Goal: Task Accomplishment & Management: Use online tool/utility

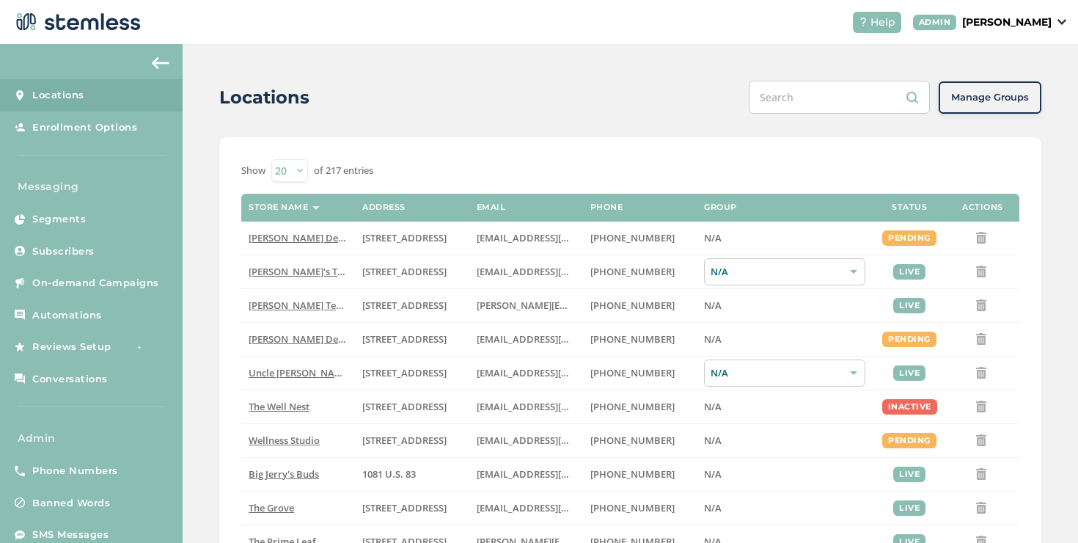
click at [973, 23] on p "[PERSON_NAME]" at bounding box center [1008, 22] width 90 height 15
click at [1015, 103] on span "Impersonate" at bounding box center [1015, 105] width 72 height 15
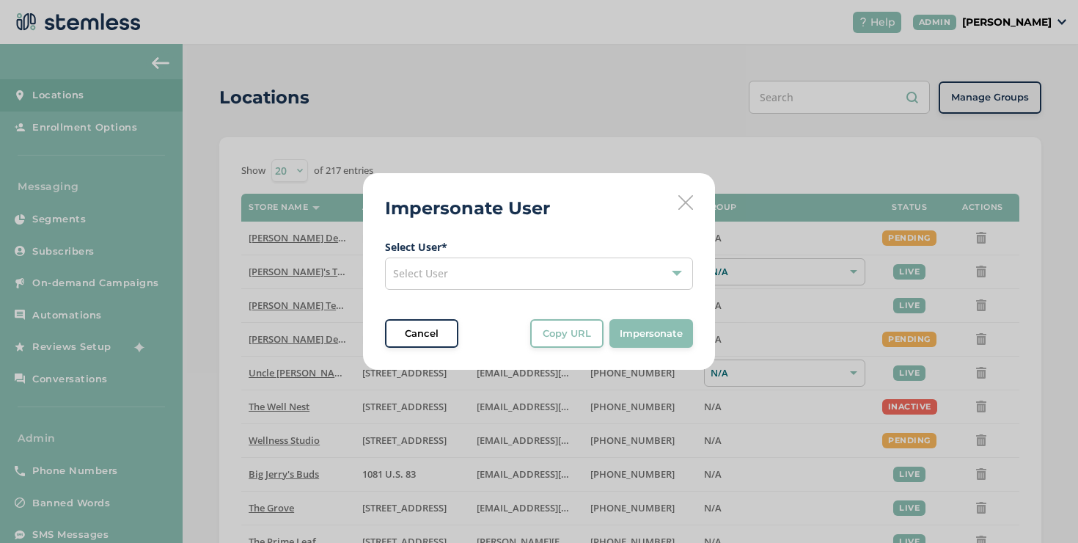
click at [543, 274] on div "Select User" at bounding box center [539, 274] width 308 height 32
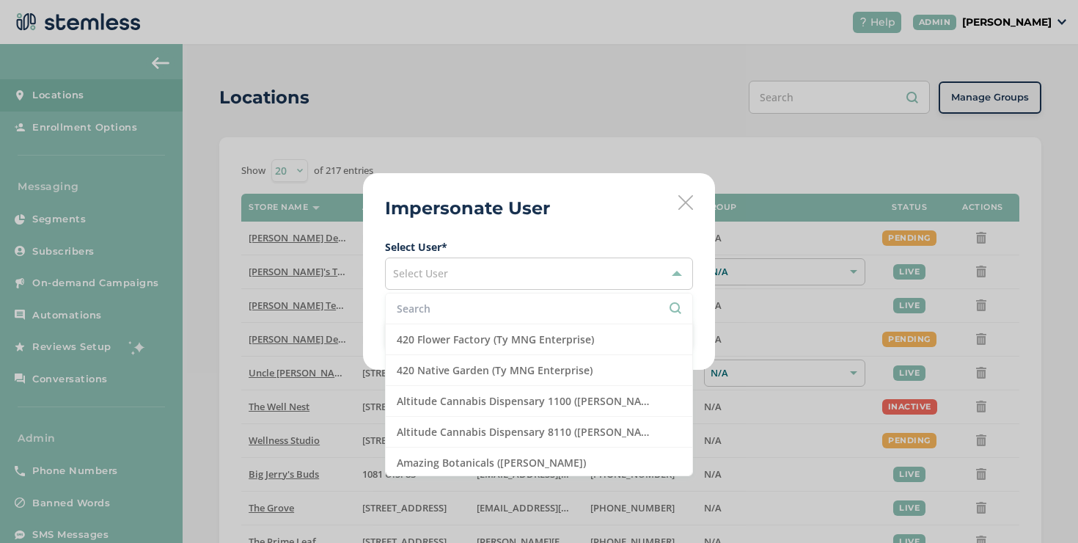
click at [450, 302] on input "text" at bounding box center [539, 308] width 285 height 15
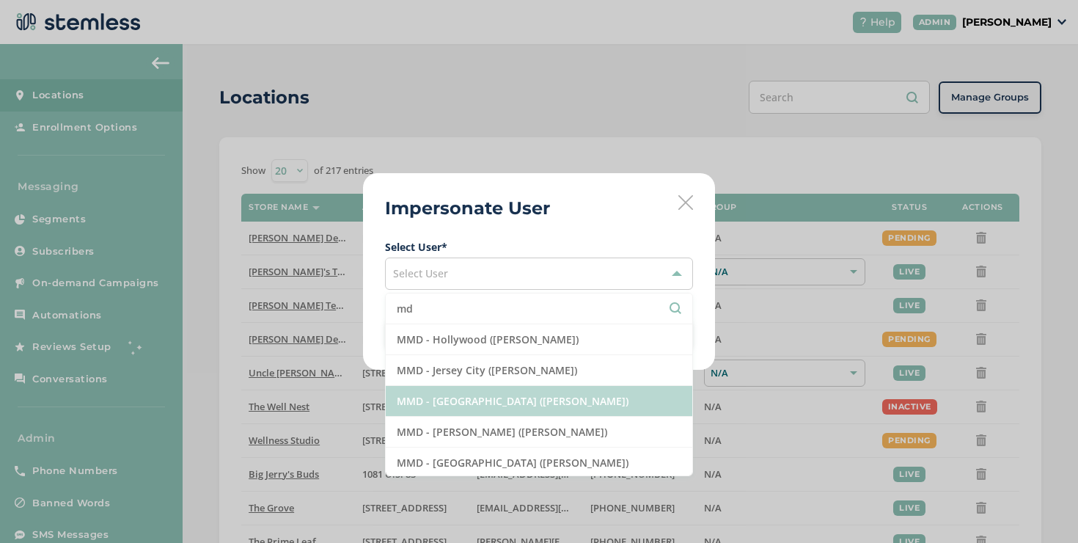
type input "md"
click at [499, 398] on li "MMD - [GEOGRAPHIC_DATA] ([PERSON_NAME])" at bounding box center [539, 401] width 307 height 31
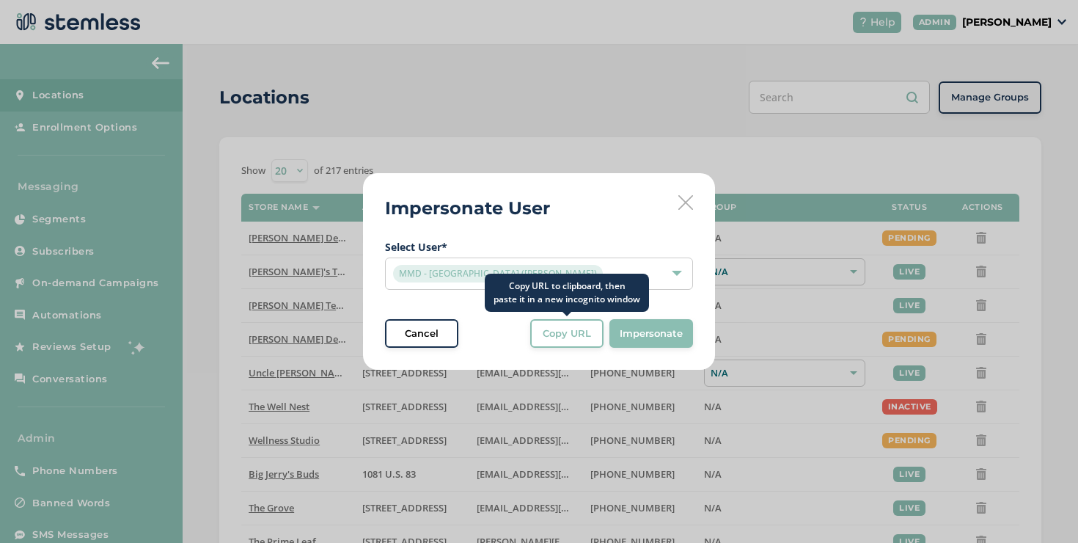
click at [585, 334] on span "Copy URL" at bounding box center [567, 333] width 48 height 15
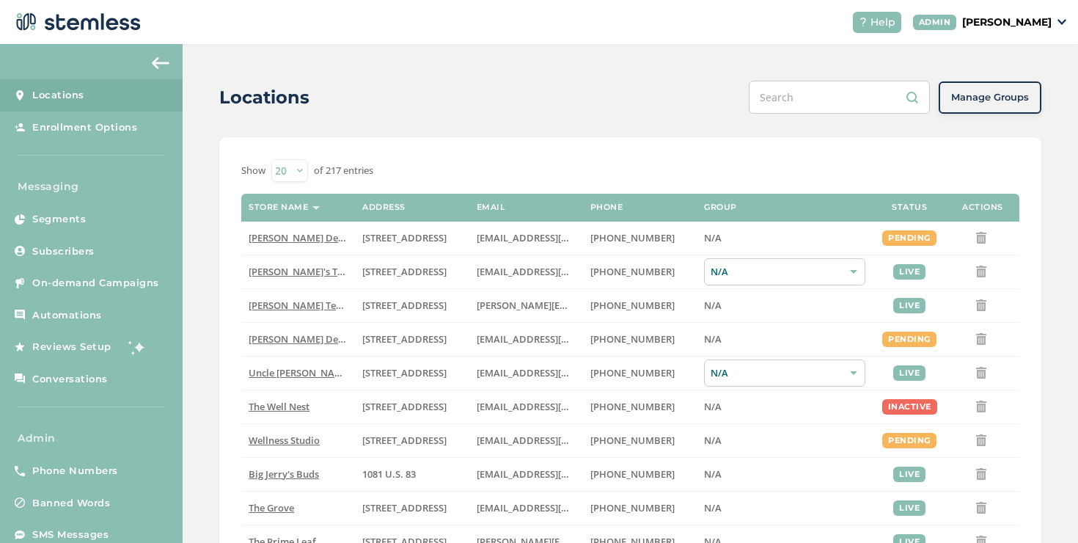
click at [960, 30] on div "Help [PERSON_NAME]" at bounding box center [954, 22] width 226 height 21
click at [974, 25] on p "[PERSON_NAME]" at bounding box center [1008, 22] width 90 height 15
click at [1002, 95] on ul "Go to Website Profile Impersonate Logout" at bounding box center [1015, 92] width 90 height 112
click at [1000, 21] on p "[PERSON_NAME]" at bounding box center [1008, 22] width 90 height 15
click at [1001, 96] on ul "Go to Website Profile Impersonate Logout" at bounding box center [1015, 92] width 90 height 112
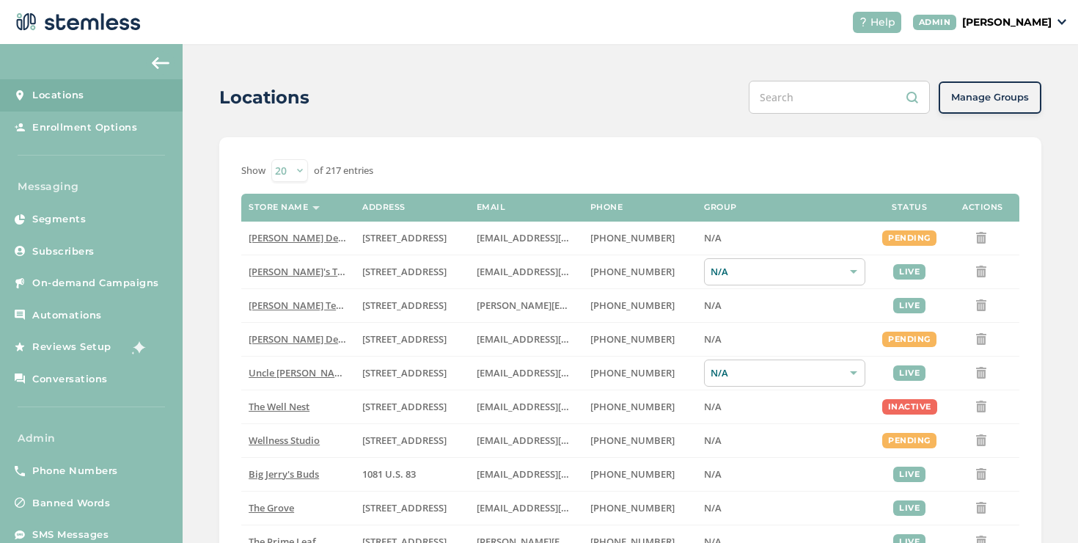
click at [1008, 20] on p "[PERSON_NAME]" at bounding box center [1008, 22] width 90 height 15
click at [1007, 103] on span "Impersonate" at bounding box center [1015, 105] width 72 height 15
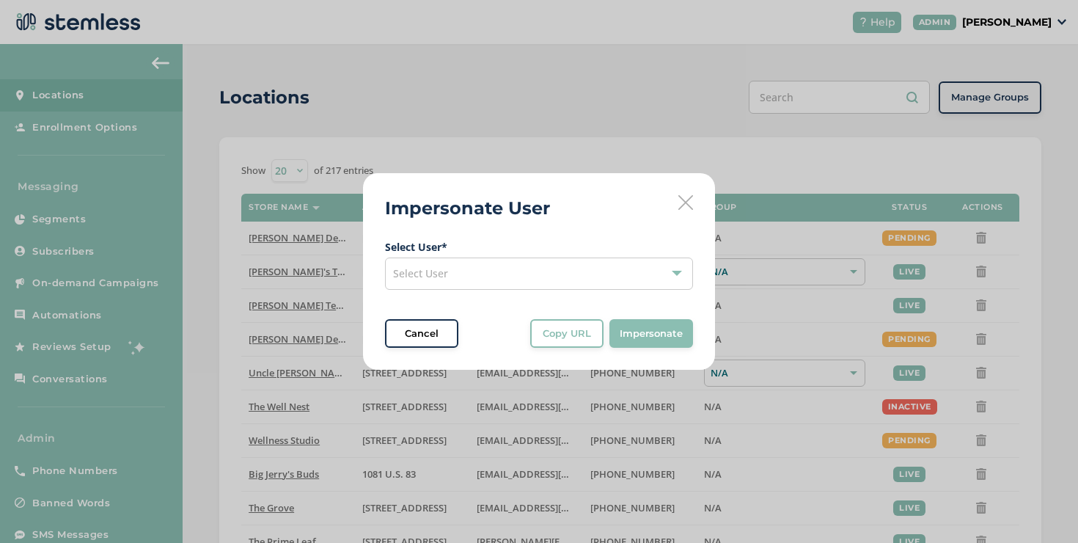
click at [599, 268] on div "Select User" at bounding box center [539, 274] width 308 height 32
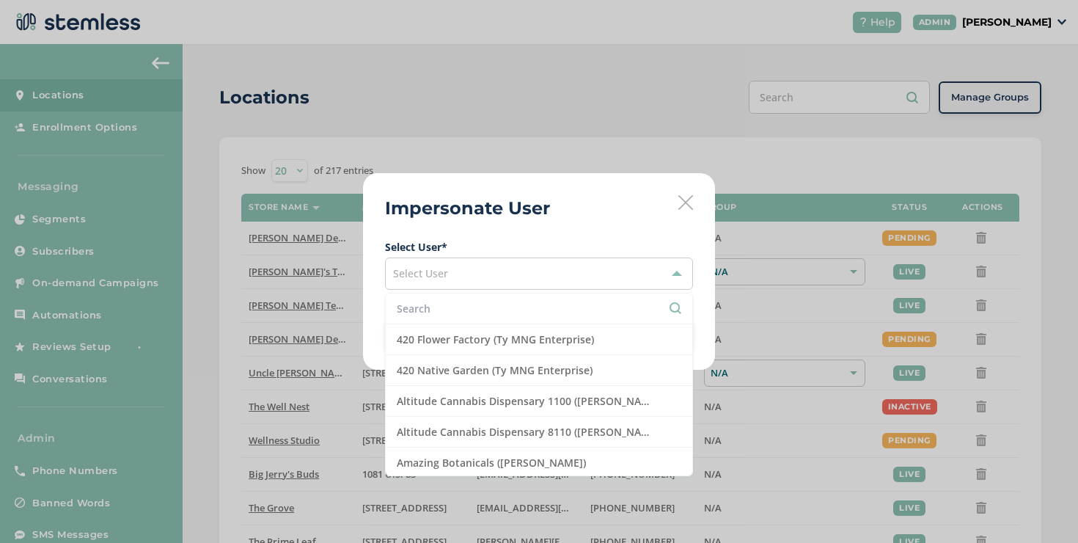
click at [529, 302] on li at bounding box center [539, 308] width 307 height 31
click at [528, 305] on input "text" at bounding box center [539, 308] width 285 height 15
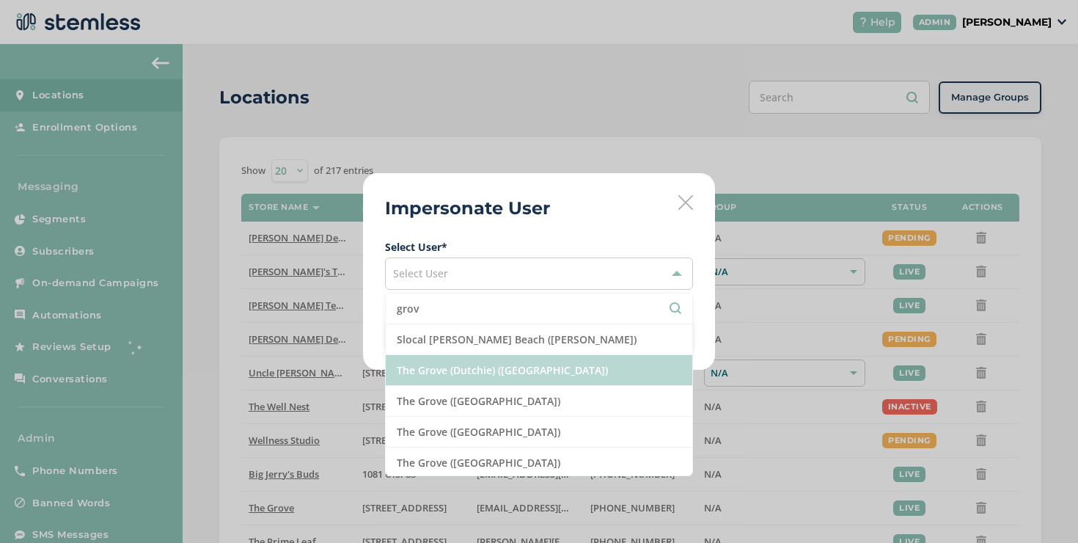
type input "grov"
click at [506, 373] on li "The Grove (Dutchie) ([GEOGRAPHIC_DATA])" at bounding box center [539, 370] width 307 height 31
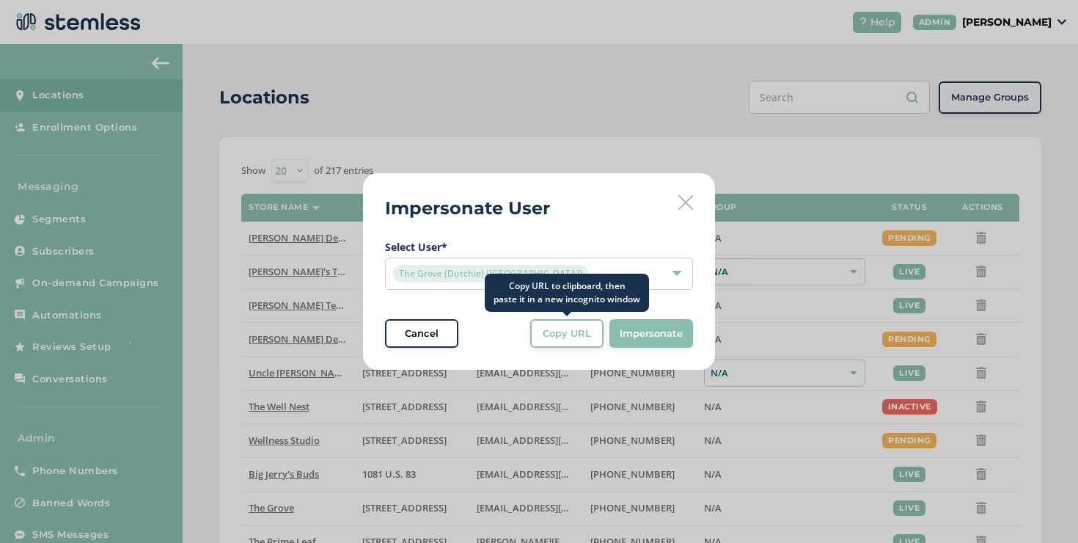
click at [560, 334] on span "Copy URL" at bounding box center [567, 333] width 48 height 15
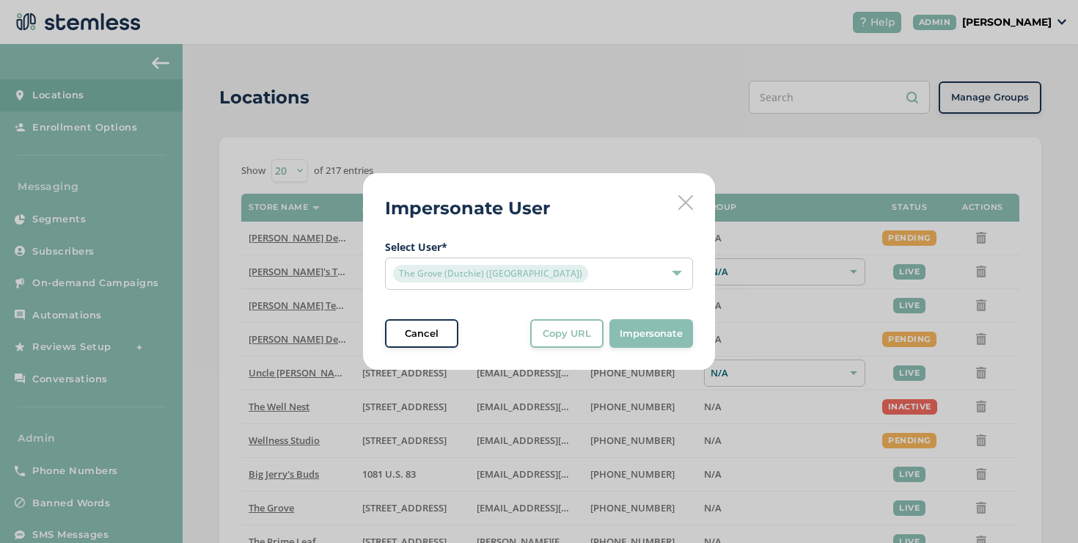
click at [690, 194] on div "Impersonate User Select User * The Grove (Dutchie) ([GEOGRAPHIC_DATA]) Cancel C…" at bounding box center [539, 271] width 352 height 197
click at [690, 197] on icon at bounding box center [686, 202] width 15 height 15
